Goal: Book appointment/travel/reservation

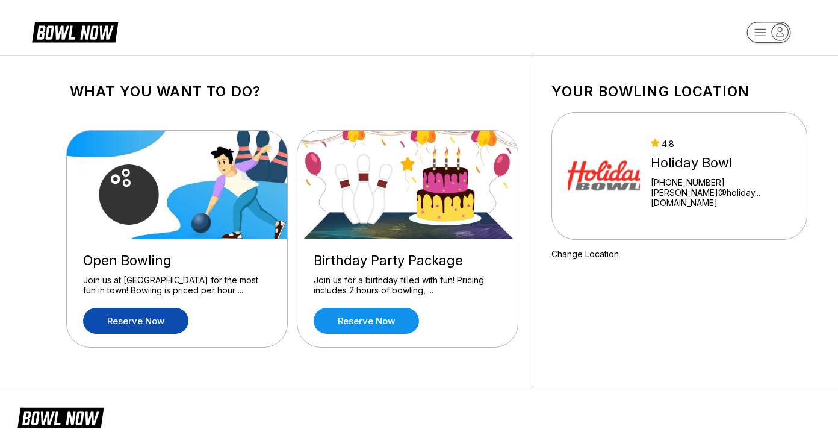
click at [99, 328] on link "Reserve now" at bounding box center [135, 321] width 105 height 26
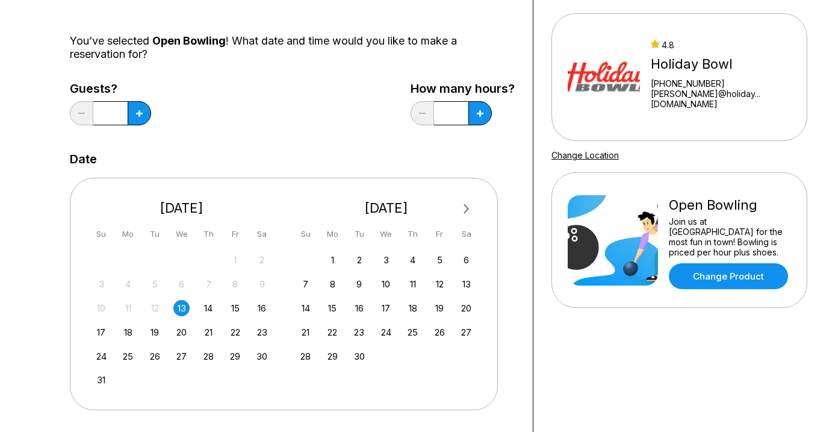
scroll to position [120, 0]
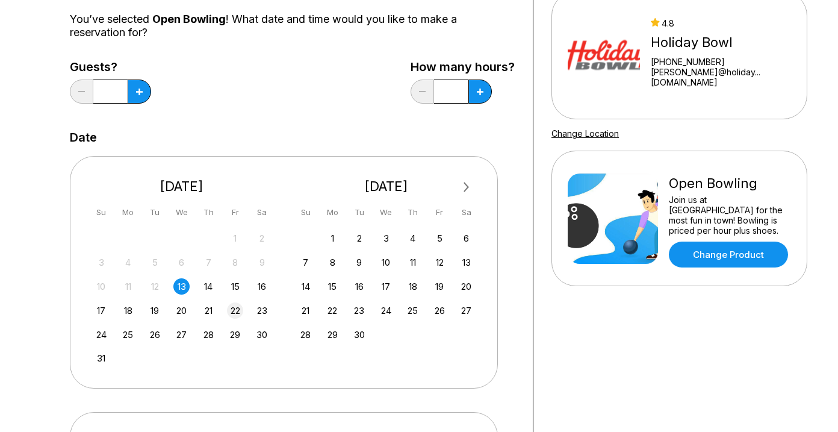
click at [238, 315] on div "22" at bounding box center [235, 310] width 16 height 16
click at [151, 88] on button at bounding box center [139, 91] width 23 height 24
type input "*"
click at [135, 96] on button at bounding box center [139, 91] width 23 height 24
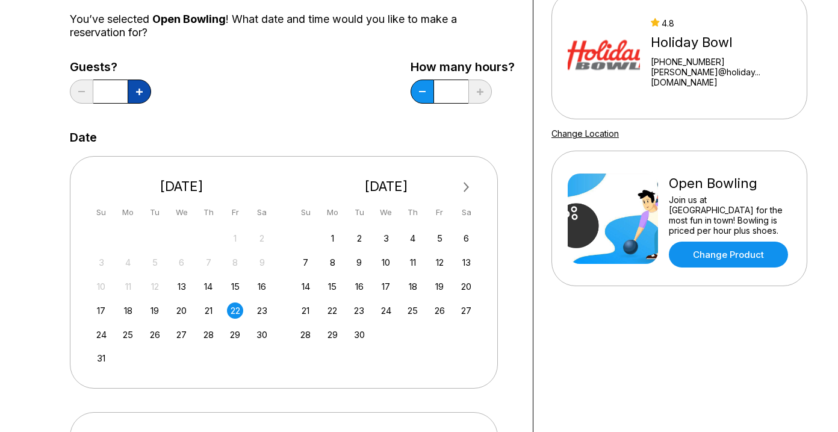
click at [135, 96] on button at bounding box center [139, 91] width 23 height 24
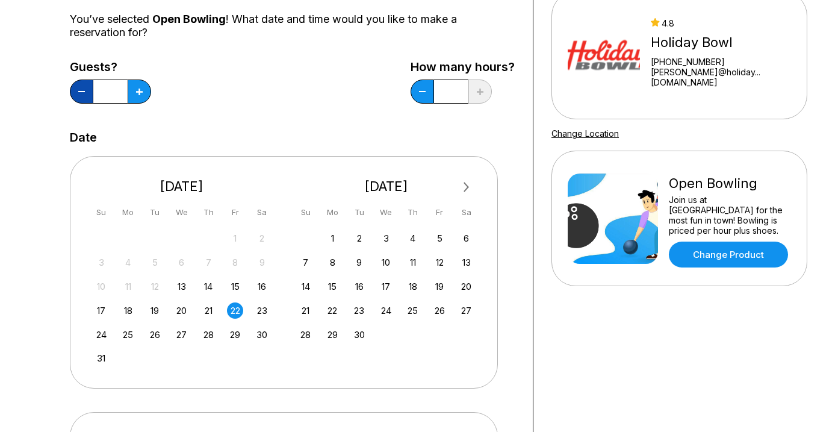
click at [83, 93] on button at bounding box center [81, 91] width 23 height 24
type input "*"
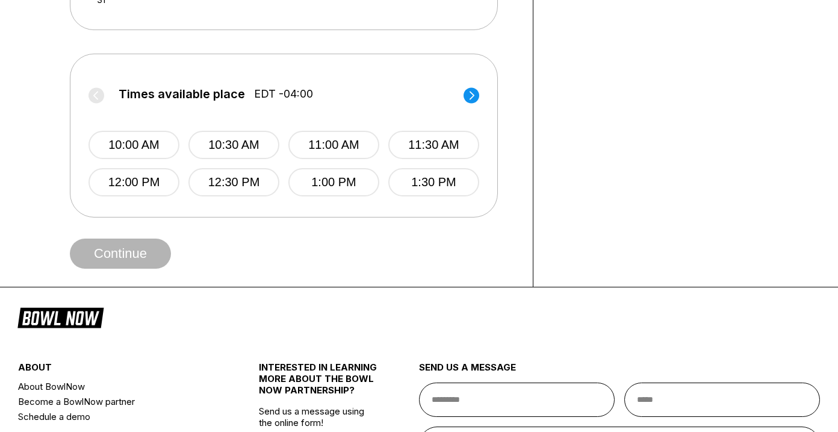
scroll to position [482, 0]
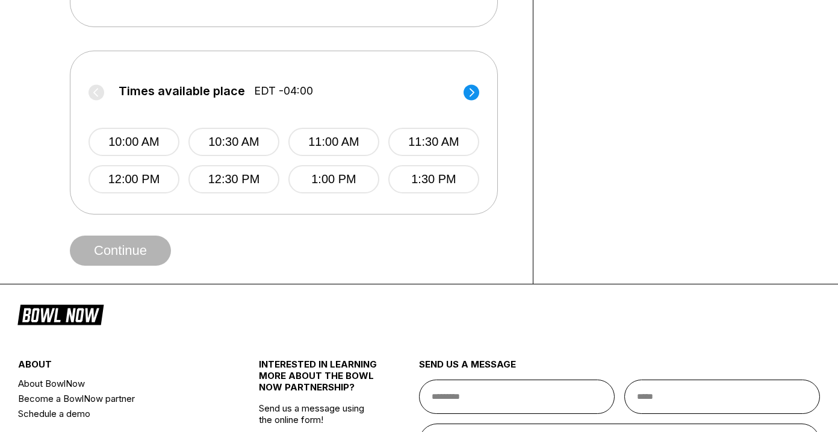
click at [468, 95] on circle at bounding box center [472, 92] width 16 height 16
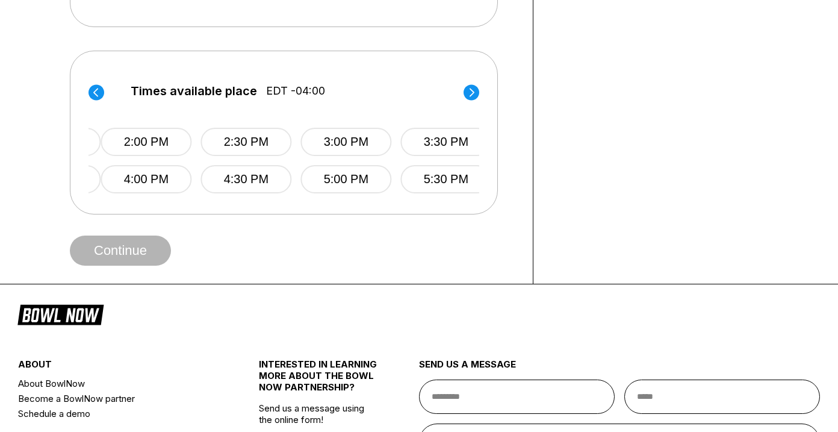
click at [473, 93] on icon at bounding box center [472, 92] width 5 height 8
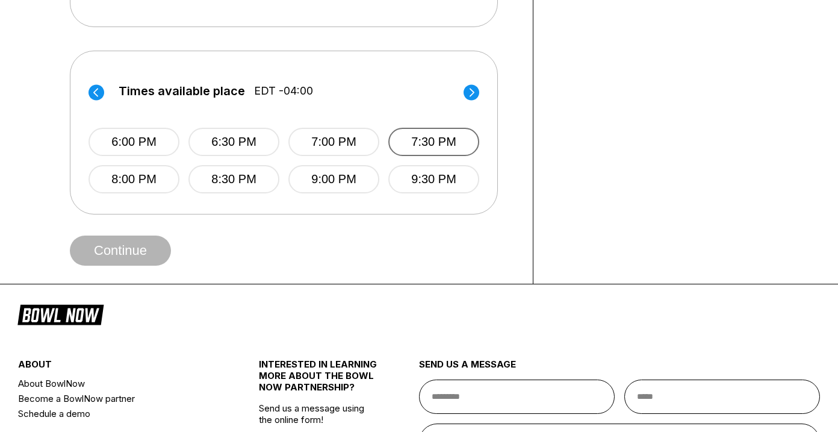
click at [432, 141] on button "7:30 PM" at bounding box center [433, 142] width 91 height 28
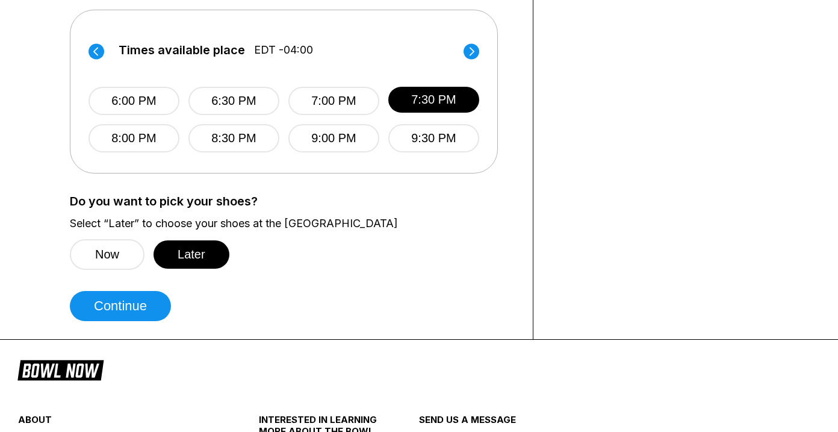
scroll to position [542, 0]
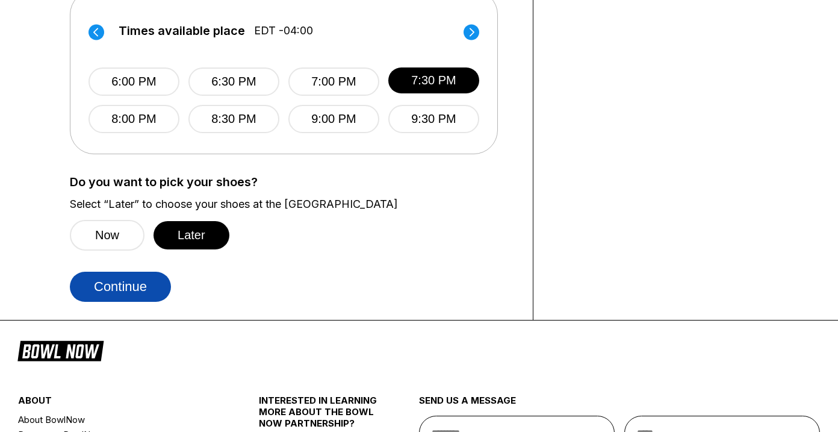
click at [154, 294] on button "Continue" at bounding box center [120, 287] width 101 height 30
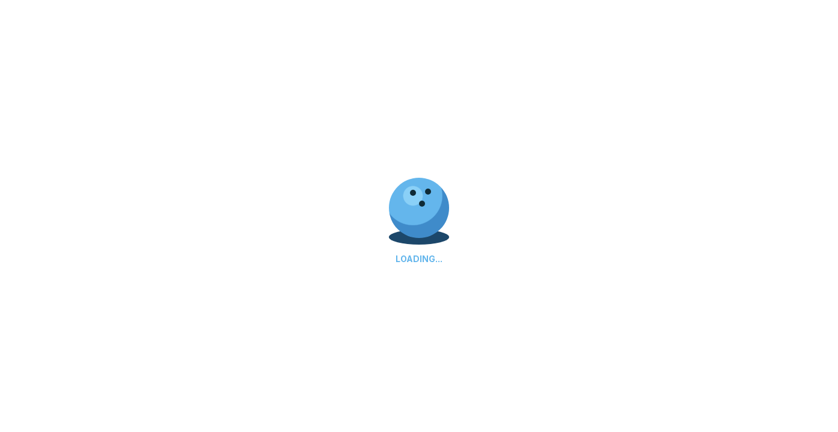
select select "**"
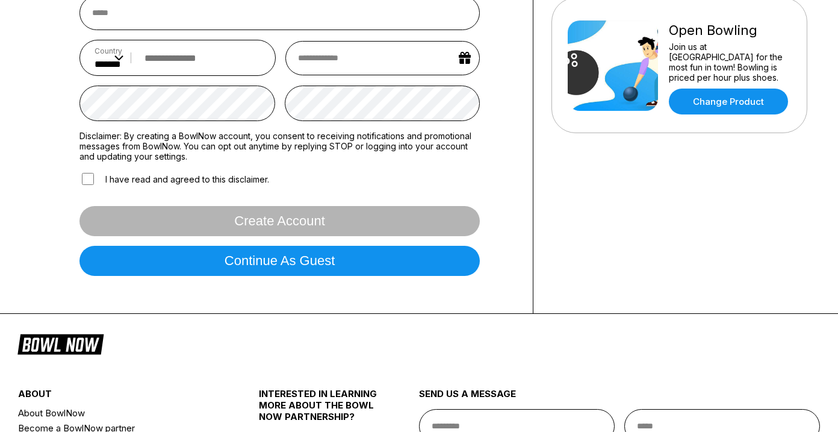
scroll to position [301, 0]
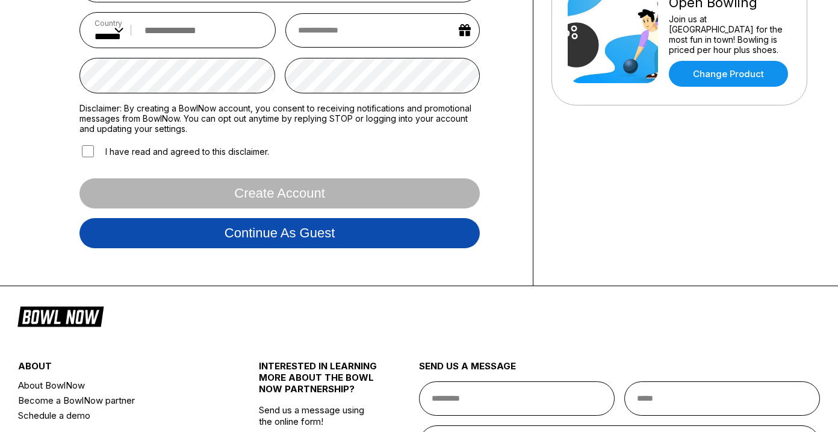
click at [365, 248] on button "Continue as guest" at bounding box center [279, 233] width 400 height 30
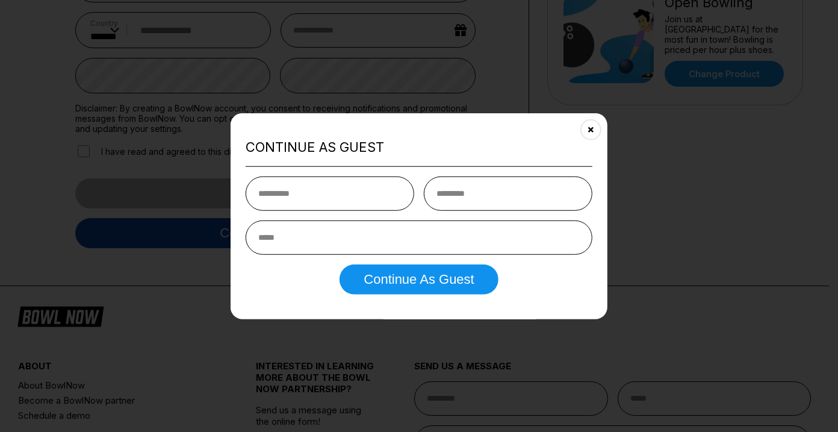
scroll to position [225, 0]
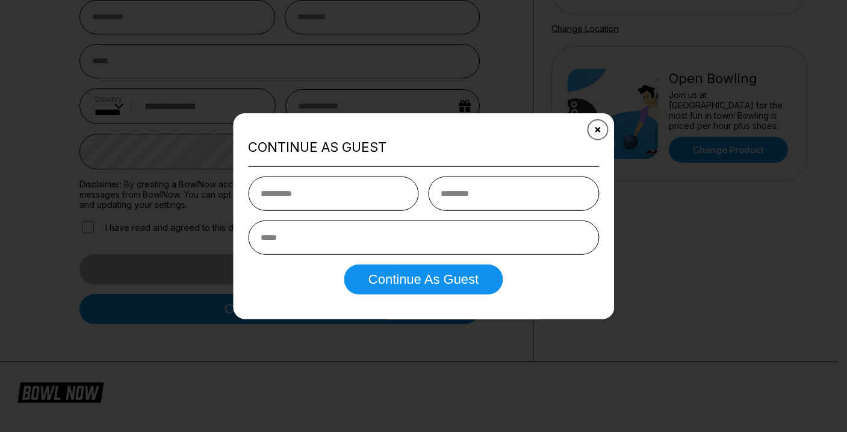
click at [603, 123] on button "Close" at bounding box center [598, 129] width 30 height 30
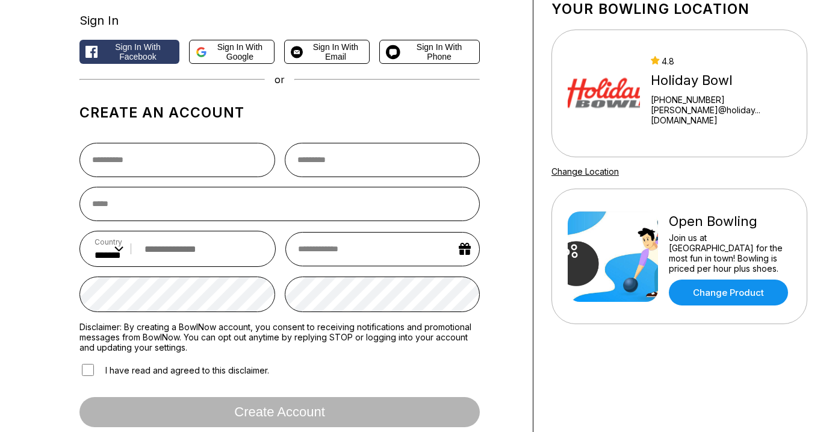
scroll to position [0, 0]
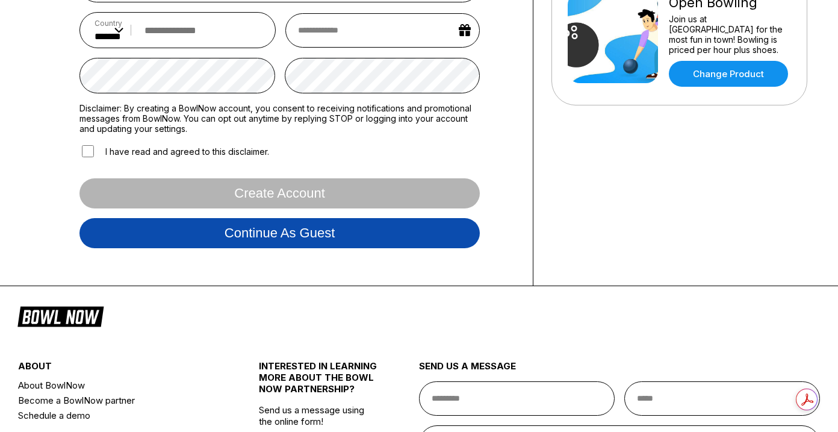
click at [281, 246] on button "Continue as guest" at bounding box center [279, 233] width 400 height 30
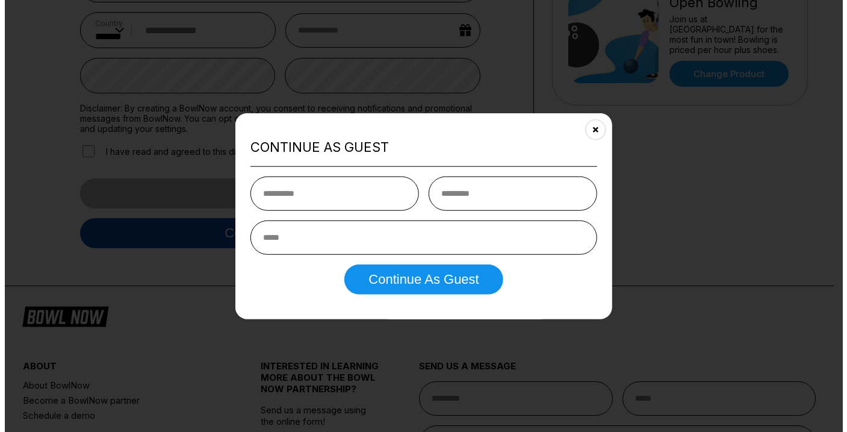
scroll to position [225, 0]
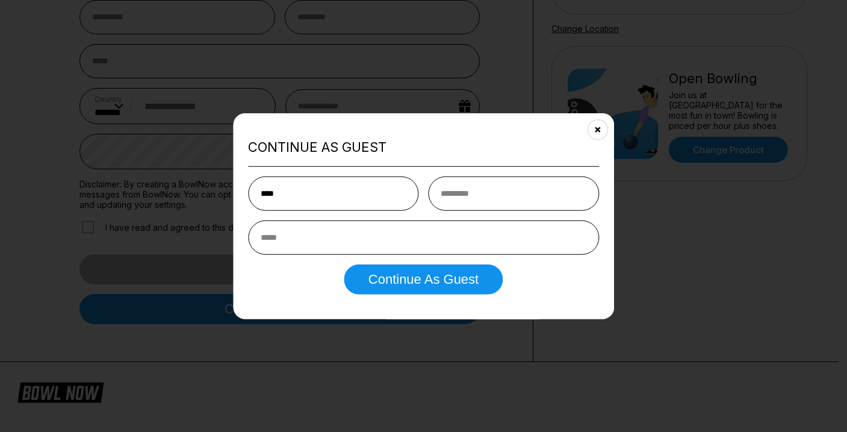
type input "****"
type input "*****"
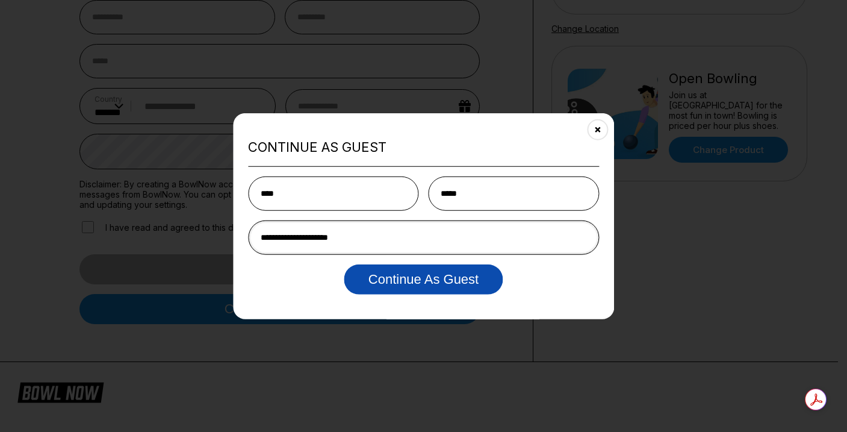
type input "**********"
click at [391, 269] on button "Continue as Guest" at bounding box center [423, 279] width 158 height 30
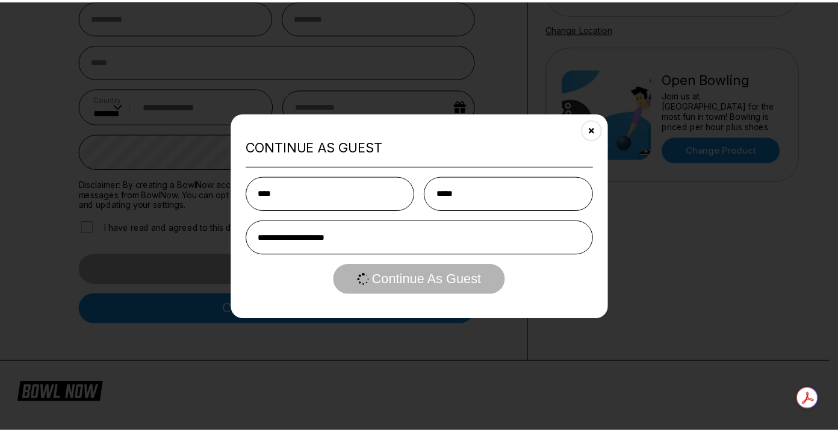
scroll to position [0, 0]
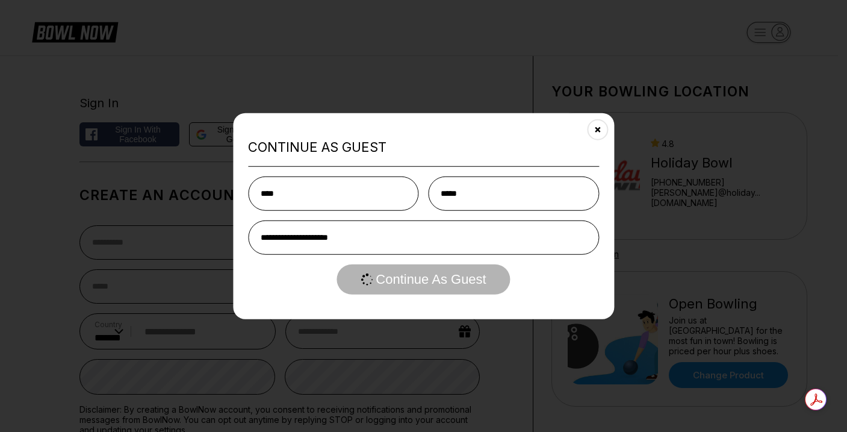
select select "**"
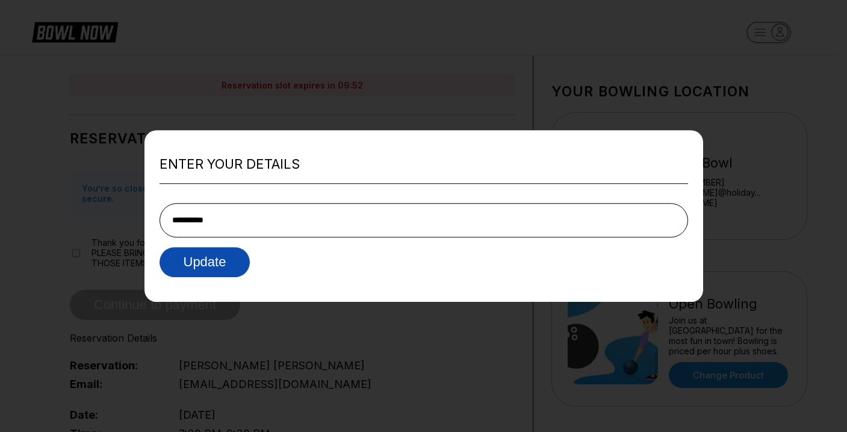
type input "**********"
click at [176, 261] on button "Update" at bounding box center [205, 262] width 91 height 30
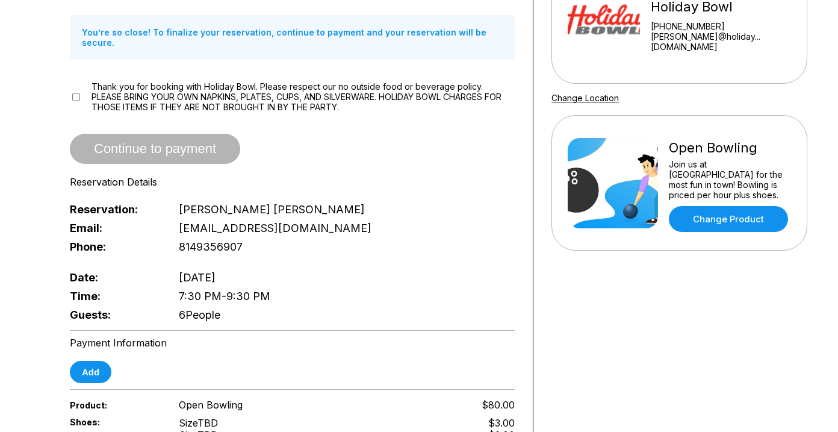
scroll to position [149, 0]
